Goal: Register for event/course

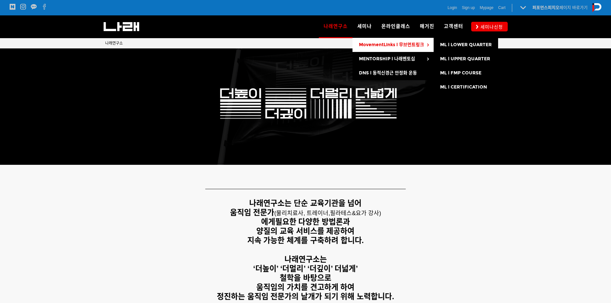
click at [387, 48] on link "MovementLinks l 무브먼트링크" at bounding box center [393, 45] width 81 height 14
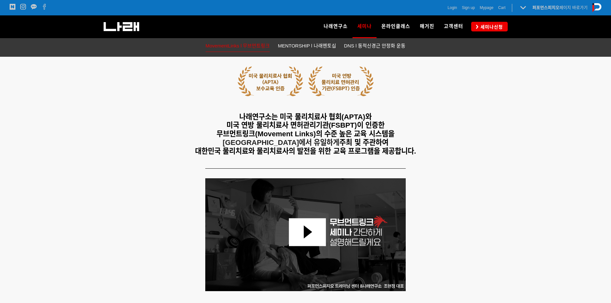
scroll to position [257, 0]
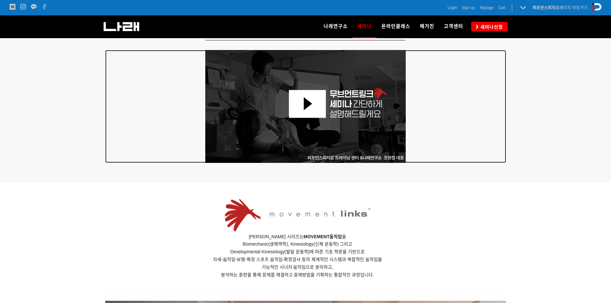
click at [323, 124] on img at bounding box center [305, 106] width 201 height 113
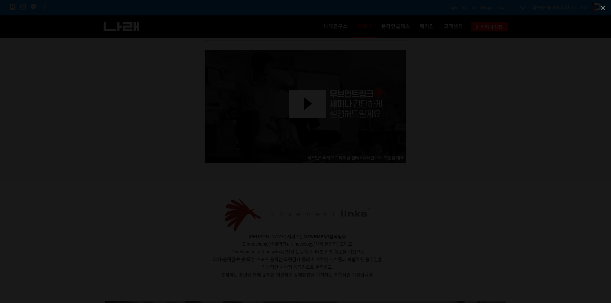
click at [537, 113] on div at bounding box center [305, 151] width 611 height 303
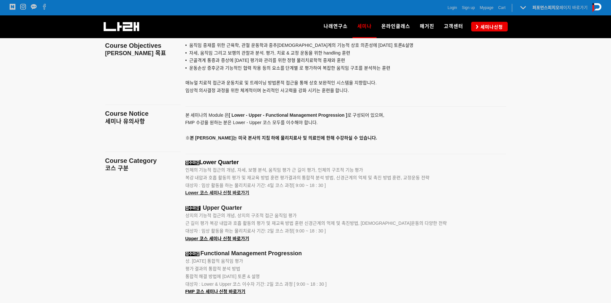
scroll to position [706, 0]
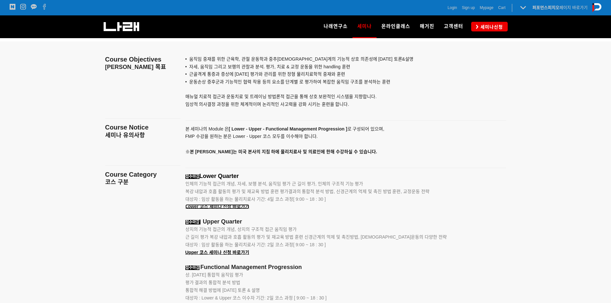
click at [222, 208] on span "Lower 코스 세미나 신청 바로가기" at bounding box center [217, 206] width 64 height 5
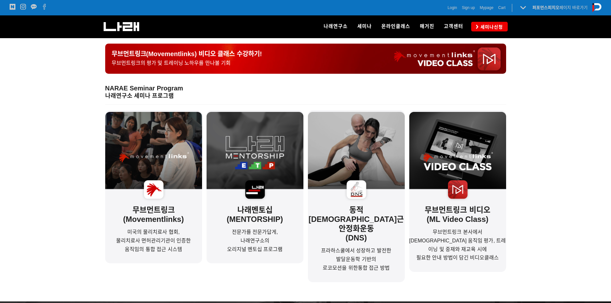
scroll to position [128, 0]
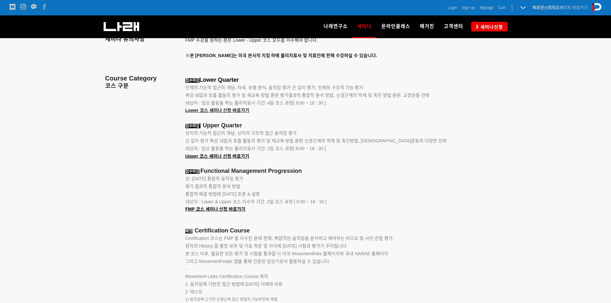
scroll to position [898, 0]
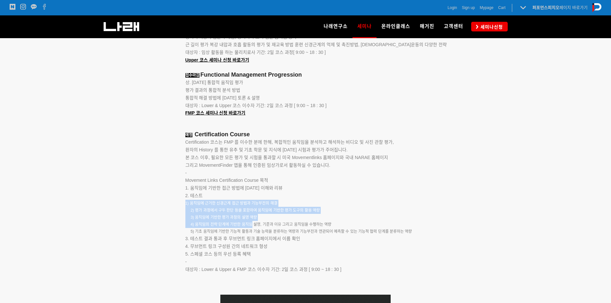
drag, startPoint x: 202, startPoint y: 198, endPoint x: 252, endPoint y: 225, distance: 56.0
click at [252, 225] on div "접수마감 Lower Quarter 인체의 기능적 접근의 개념, 자세, 보행 분석, 움직임 평가 근 길이 평가, 인체의 구조적 기능 평가 복강 …" at bounding box center [337, 137] width 305 height 314
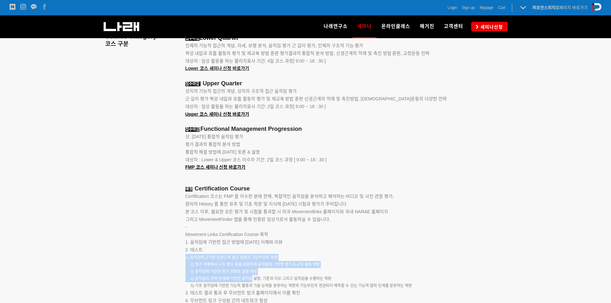
scroll to position [834, 0]
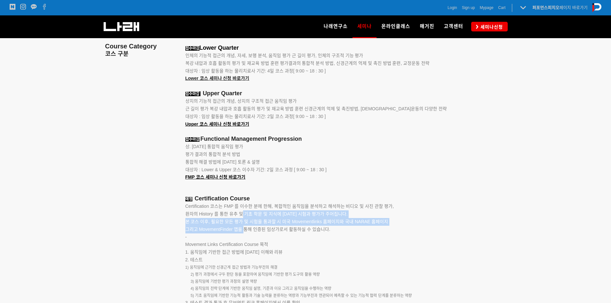
drag, startPoint x: 242, startPoint y: 212, endPoint x: 245, endPoint y: 230, distance: 18.3
click at [245, 230] on p "Certification 코스는 FMP 를 이수한 분에 한해, 복합적인 움직임을 분석하고 해석하는 비디오 및 사진 관찰 평가, 환자의 Hist…" at bounding box center [337, 218] width 305 height 30
click at [234, 230] on span "그리고 MovementFinder 앱을 통해 인증된 임상가로서 활동하실 수 있습니다." at bounding box center [257, 229] width 145 height 5
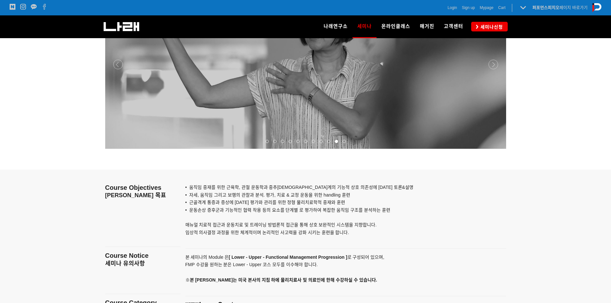
scroll to position [385, 0]
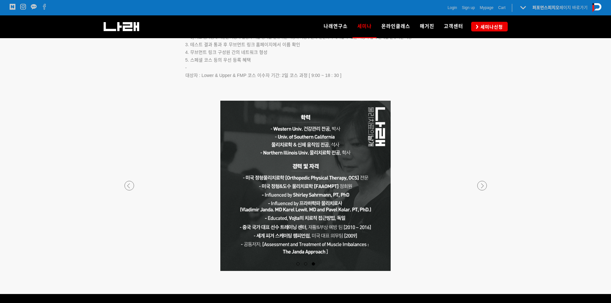
scroll to position [1091, 0]
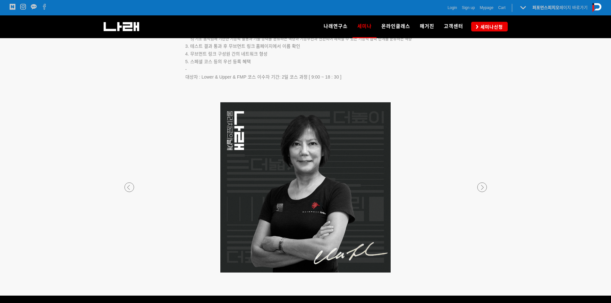
click at [484, 273] on div at bounding box center [305, 273] width 379 height 0
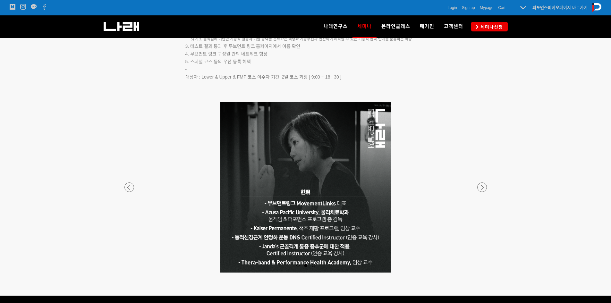
click at [484, 273] on div at bounding box center [305, 273] width 379 height 0
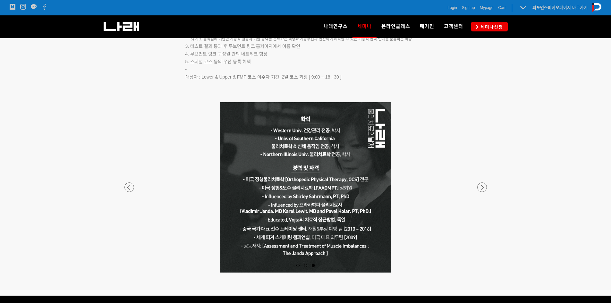
click at [484, 273] on div at bounding box center [305, 273] width 379 height 0
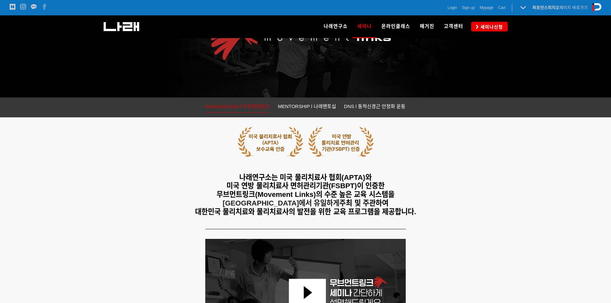
scroll to position [0, 0]
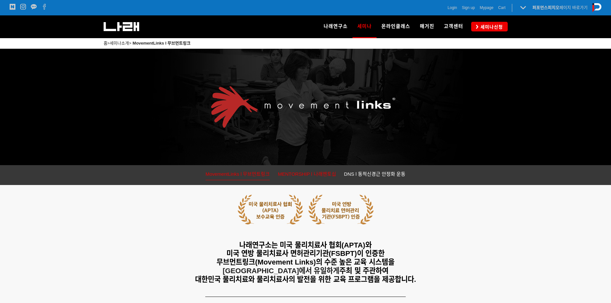
click at [299, 173] on span "MENTORSHIP l 나래멘토십" at bounding box center [307, 173] width 58 height 5
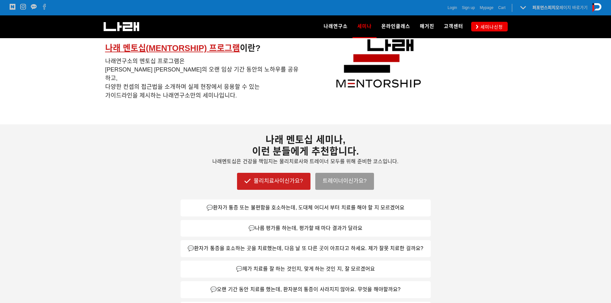
scroll to position [289, 0]
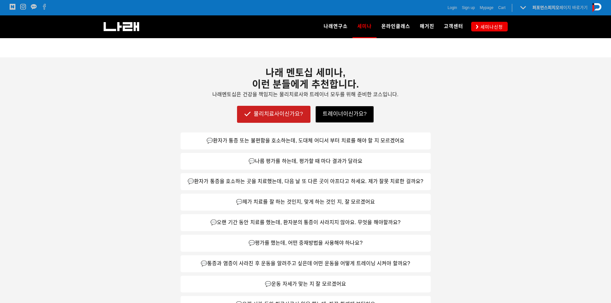
click at [346, 108] on link "트레이너이신가요?" at bounding box center [344, 114] width 59 height 17
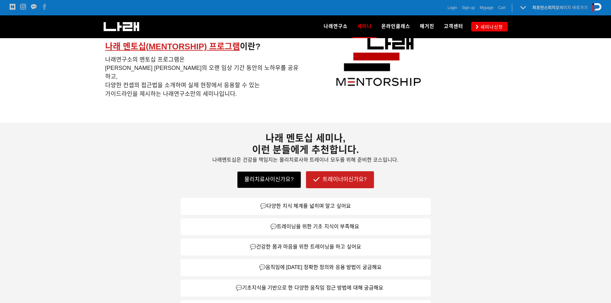
click at [277, 183] on link "물리치료사이신가요?" at bounding box center [269, 179] width 64 height 17
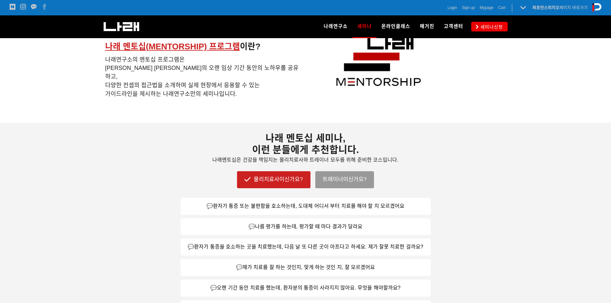
click at [290, 204] on link "💬환자가 통증 또는 불편함을 호소하는데, 도대체 어디서 부터 치료를 해야 할 지 모르겠어요" at bounding box center [306, 206] width 250 height 17
click at [296, 230] on link "💬나름 평가를 하는데, 평가할 때 마다 결과가 달라요" at bounding box center [306, 226] width 250 height 17
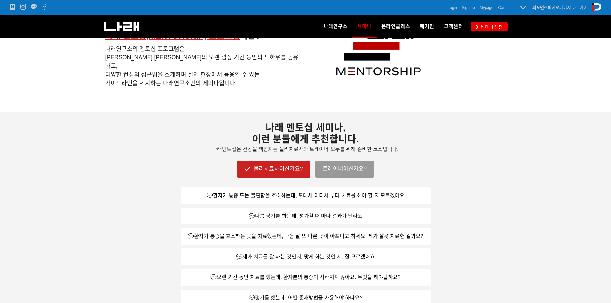
scroll to position [127, 0]
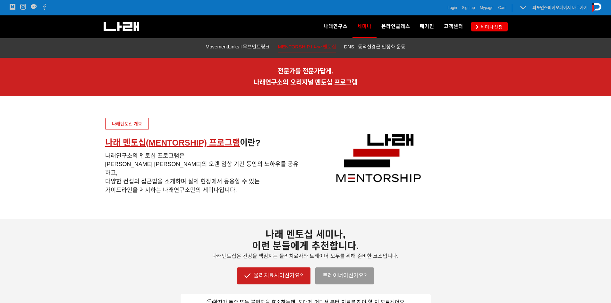
click at [122, 126] on link "나래멘토십 개요" at bounding box center [127, 124] width 44 height 12
click at [480, 26] on span "세미나신청" at bounding box center [491, 27] width 24 height 6
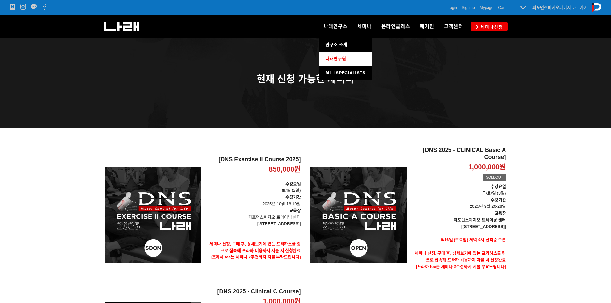
click at [348, 60] on link "나래연구원" at bounding box center [345, 59] width 53 height 14
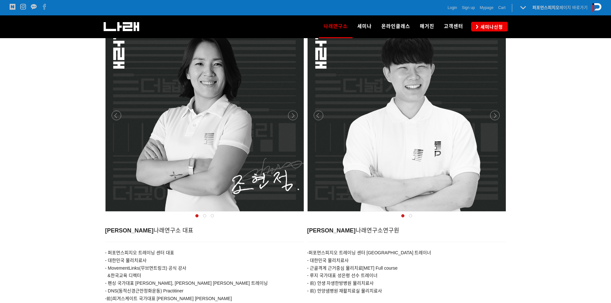
scroll to position [225, 0]
click at [481, 124] on div at bounding box center [407, 112] width 198 height 198
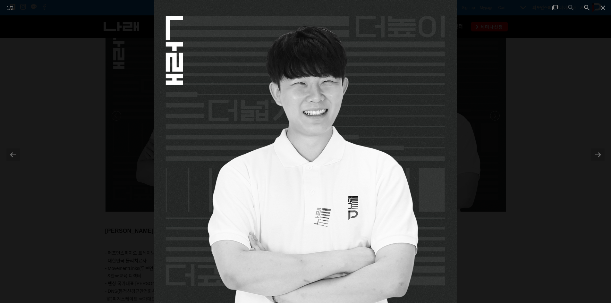
click at [472, 115] on div at bounding box center [305, 151] width 611 height 303
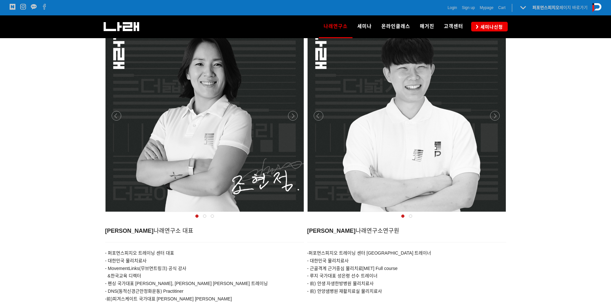
click at [496, 111] on div at bounding box center [407, 112] width 198 height 198
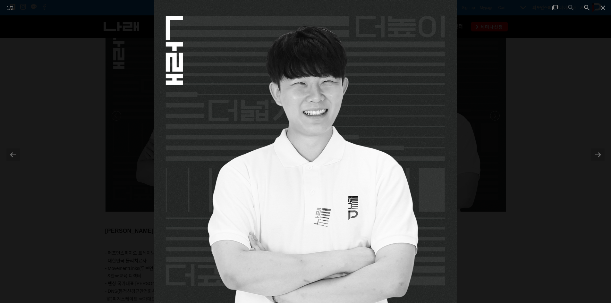
click at [496, 111] on div at bounding box center [305, 151] width 611 height 303
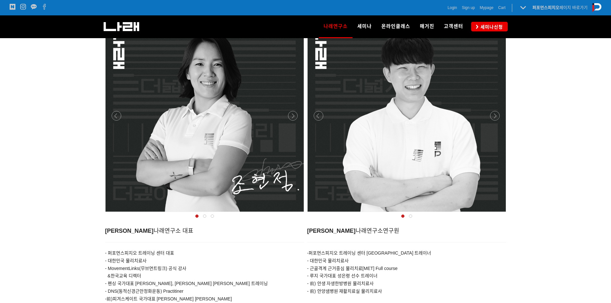
click at [492, 214] on div at bounding box center [407, 214] width 202 height 0
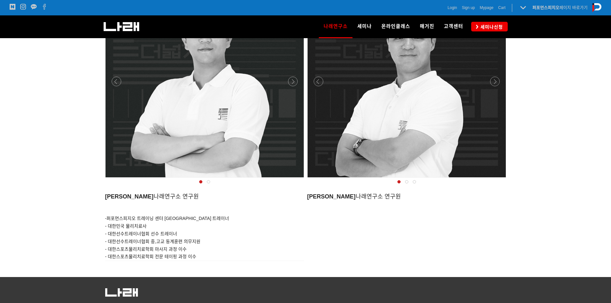
scroll to position [578, 0]
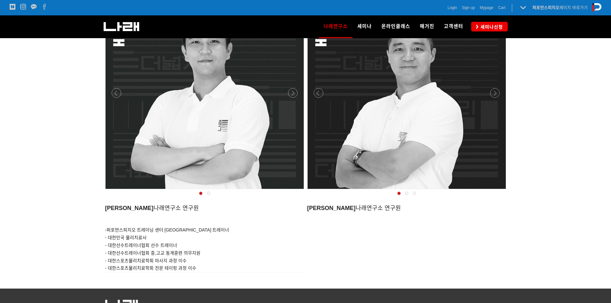
click at [294, 191] on div at bounding box center [205, 191] width 202 height 0
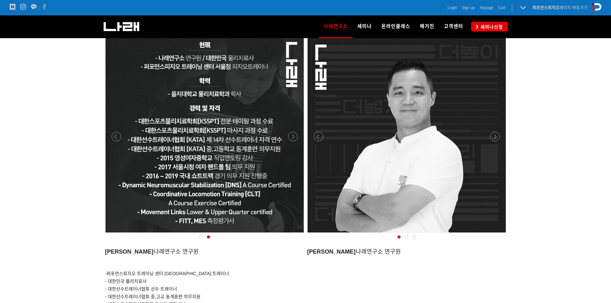
scroll to position [545, 0]
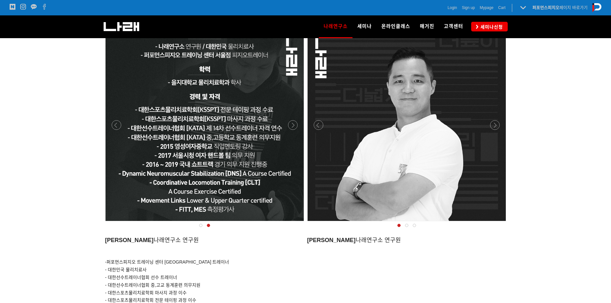
click at [496, 223] on div at bounding box center [407, 223] width 202 height 0
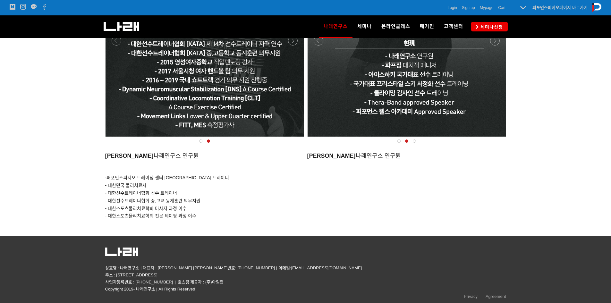
scroll to position [534, 0]
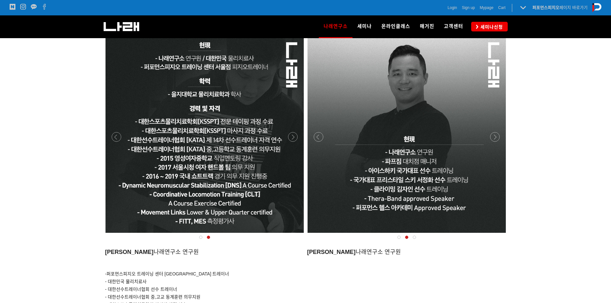
click at [491, 131] on div at bounding box center [407, 134] width 198 height 198
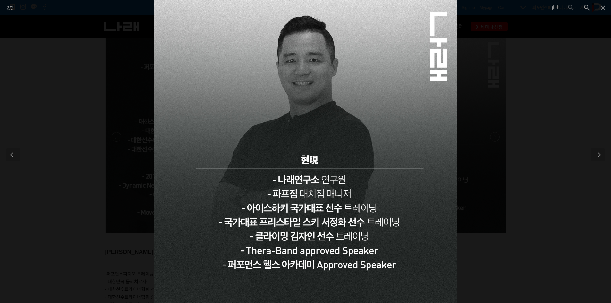
click at [497, 134] on div at bounding box center [305, 151] width 611 height 303
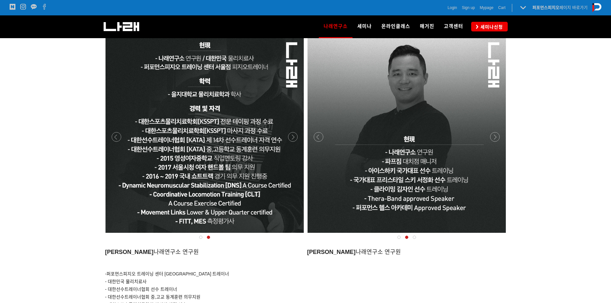
click at [495, 235] on div at bounding box center [407, 235] width 202 height 0
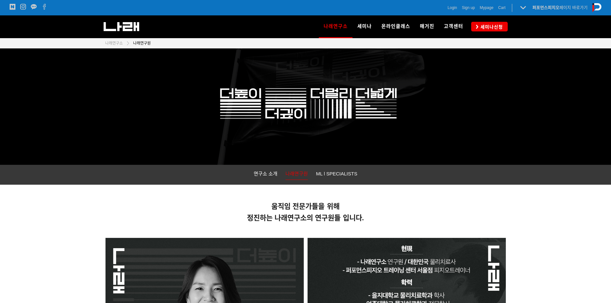
click at [557, 11] on p "퍼포먼스피지오 페이지 바로가기" at bounding box center [560, 7] width 55 height 7
click at [556, 9] on strong "퍼포먼스피지오" at bounding box center [546, 7] width 27 height 5
